Goal: Transaction & Acquisition: Download file/media

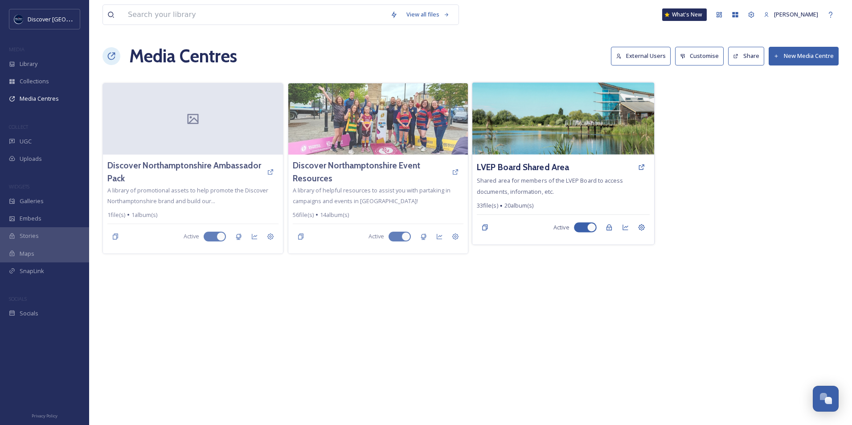
click at [558, 116] on img at bounding box center [563, 118] width 182 height 72
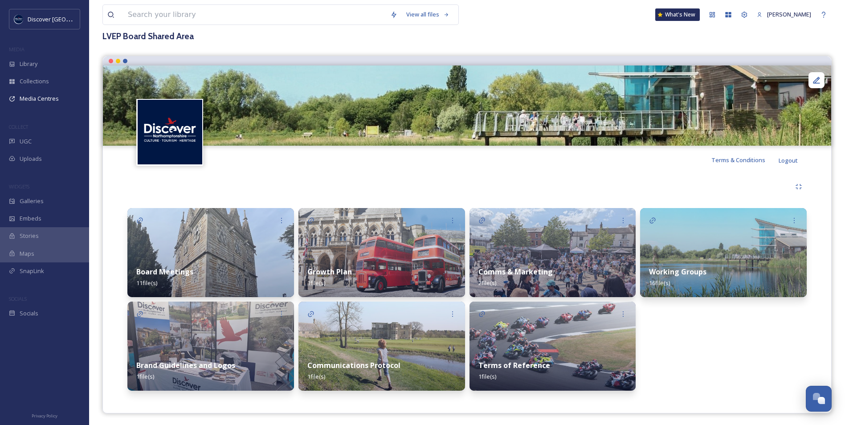
scroll to position [55, 0]
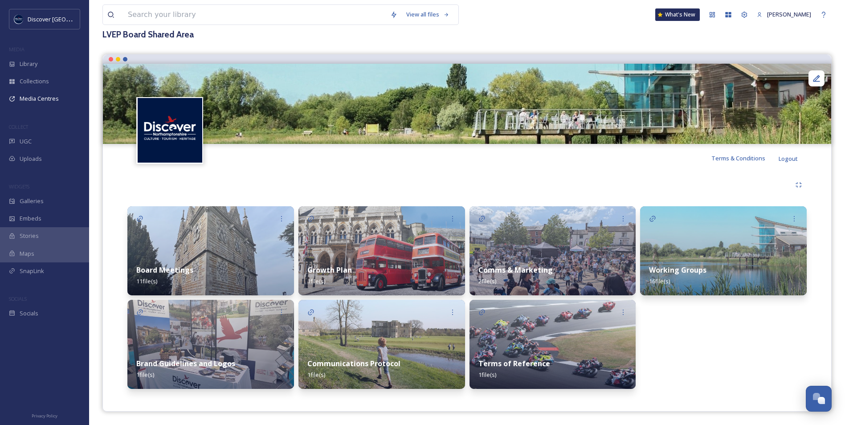
click at [713, 243] on img at bounding box center [723, 250] width 167 height 89
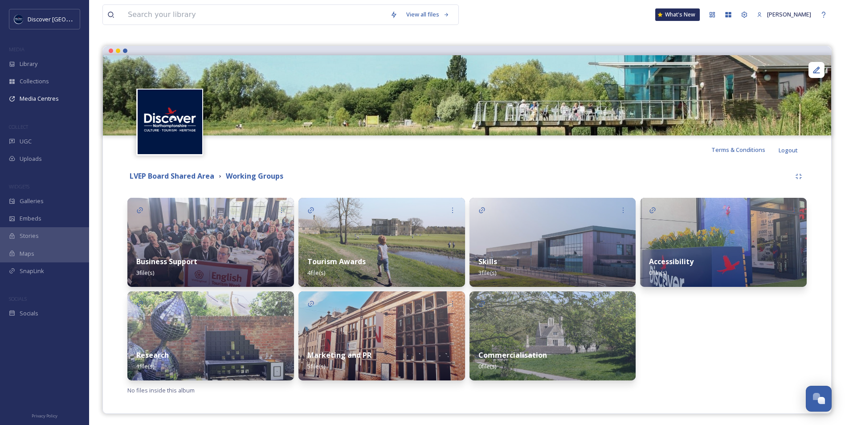
scroll to position [65, 0]
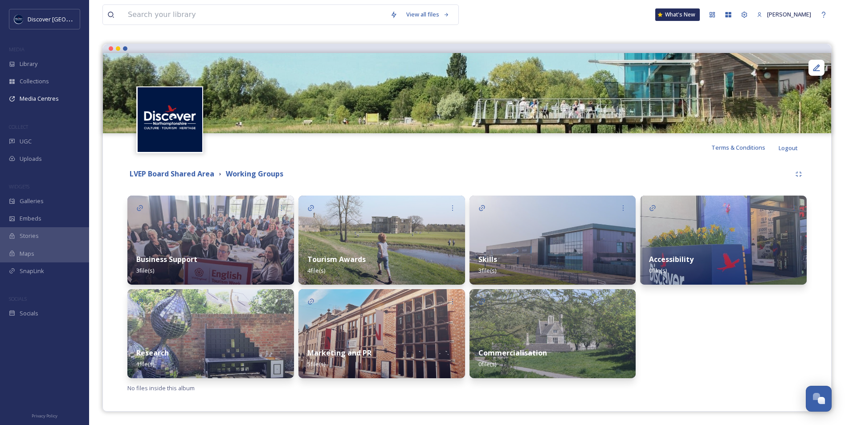
click at [503, 242] on img at bounding box center [552, 240] width 167 height 89
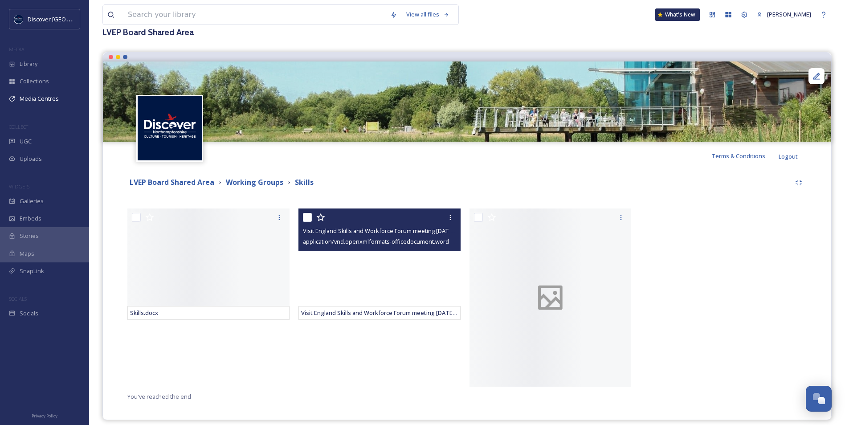
scroll to position [65, 0]
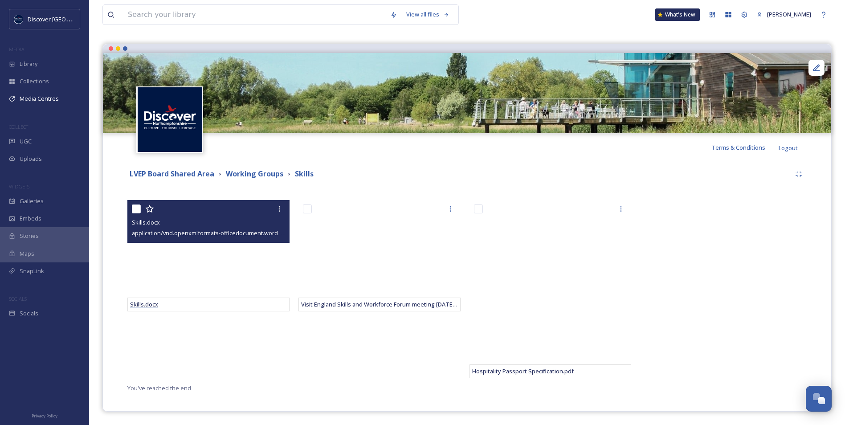
click at [148, 306] on span "Skills.docx" at bounding box center [144, 304] width 28 height 8
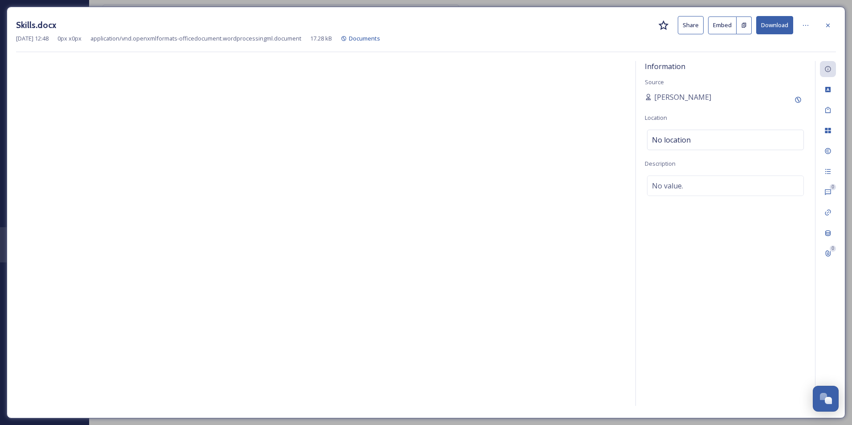
click at [828, 28] on icon at bounding box center [827, 25] width 7 height 7
